Goal: Information Seeking & Learning: Learn about a topic

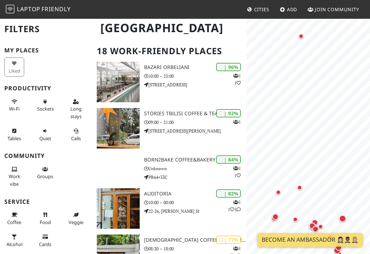
scroll to position [56, 0]
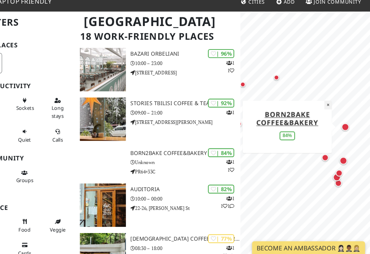
click at [328, 106] on button "×" at bounding box center [328, 106] width 7 height 8
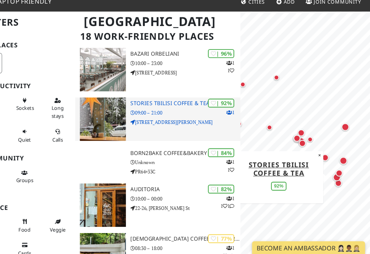
click at [193, 109] on div "| 92% 1 Stories Tbilisi Coffee & Tea 09:00 – 21:00 9 Galaktion Tabidze St" at bounding box center [195, 119] width 103 height 40
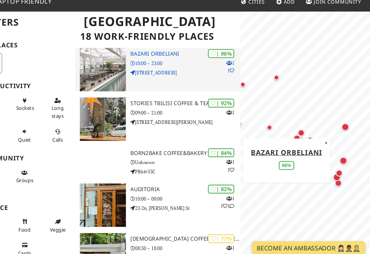
click at [179, 63] on div "| 96% 1 1 Bazari Orbeliani 10:00 – 23:00 3a Vekua Street" at bounding box center [195, 73] width 103 height 40
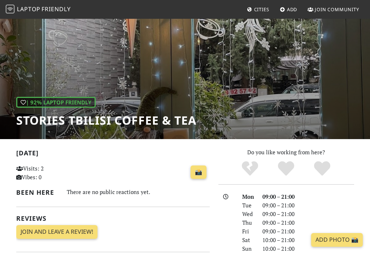
scroll to position [30, 0]
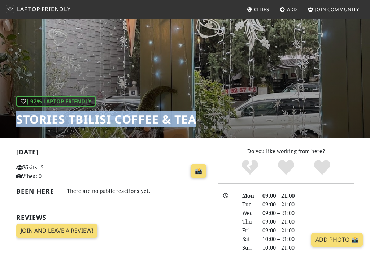
drag, startPoint x: 195, startPoint y: 120, endPoint x: 11, endPoint y: 118, distance: 184.0
click at [11, 118] on div "| 92% Laptop Friendly Stories Tbilisi Coffee & Tea" at bounding box center [185, 63] width 370 height 150
copy h1 "Stories Tbilisi Coffee & Tea"
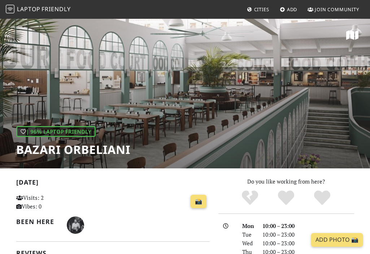
scroll to position [96, 0]
